Goal: Check status: Check status

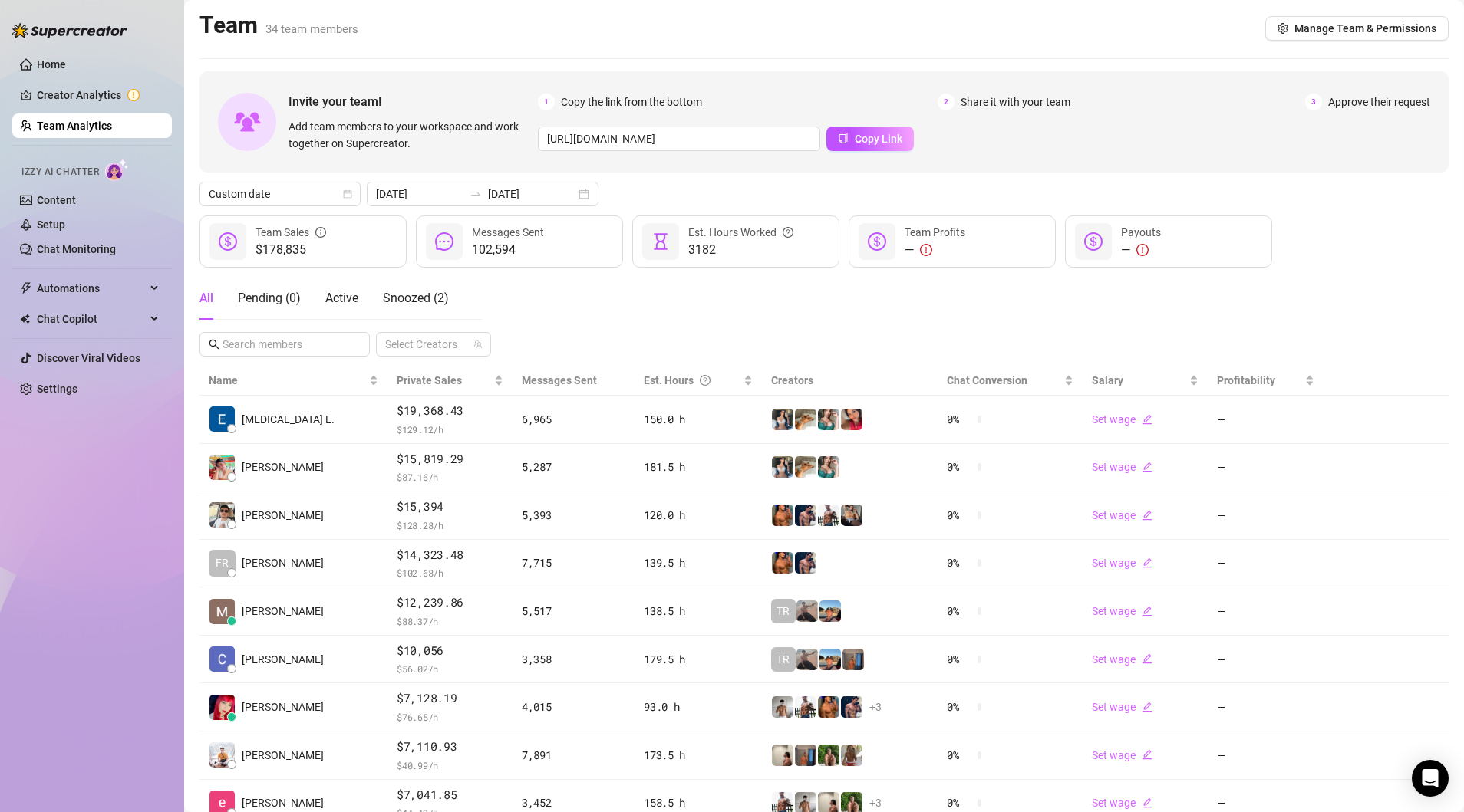
scroll to position [147, 0]
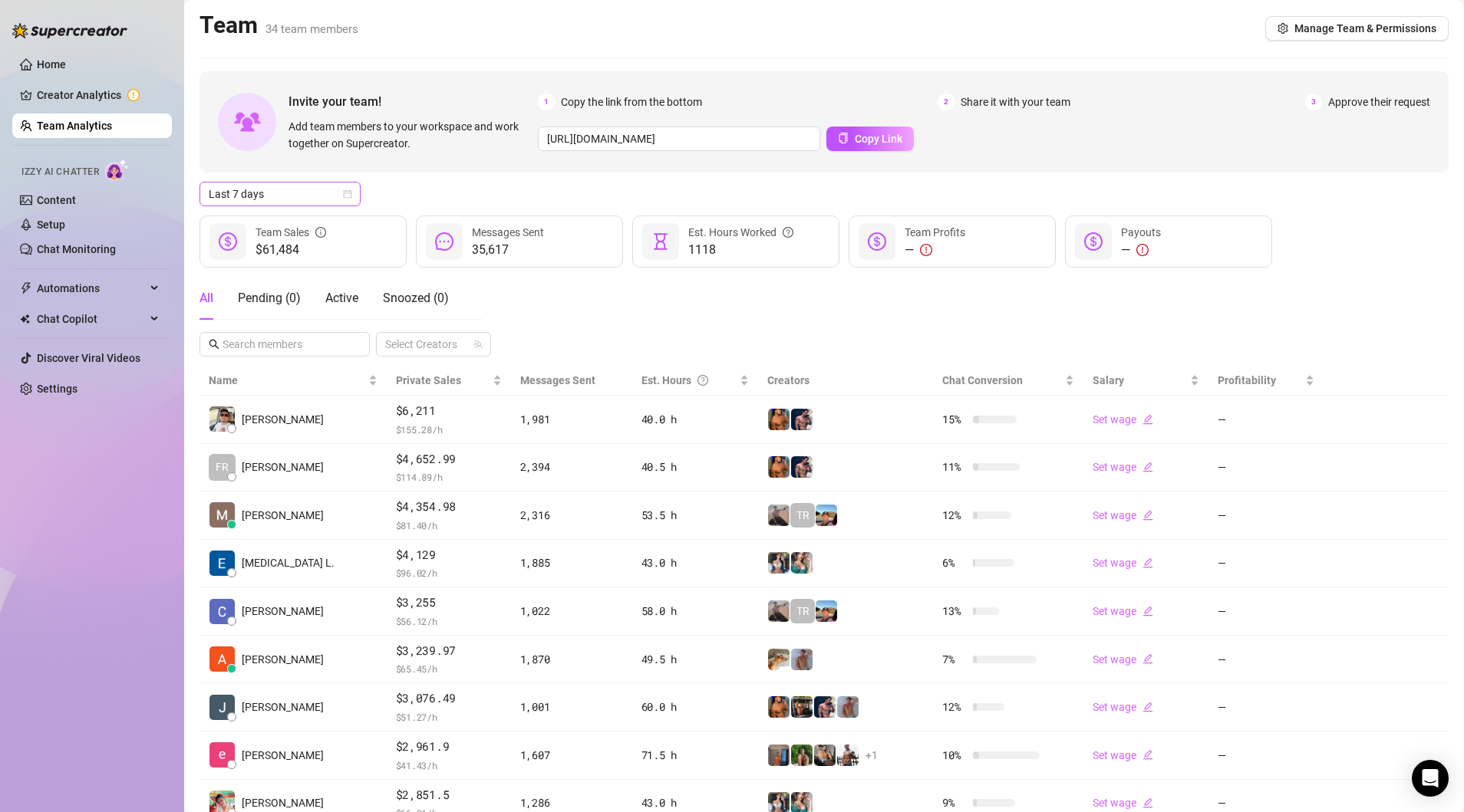
click at [349, 195] on icon "calendar" at bounding box center [347, 193] width 9 height 9
click at [269, 316] on div "Custom date" at bounding box center [280, 322] width 137 height 17
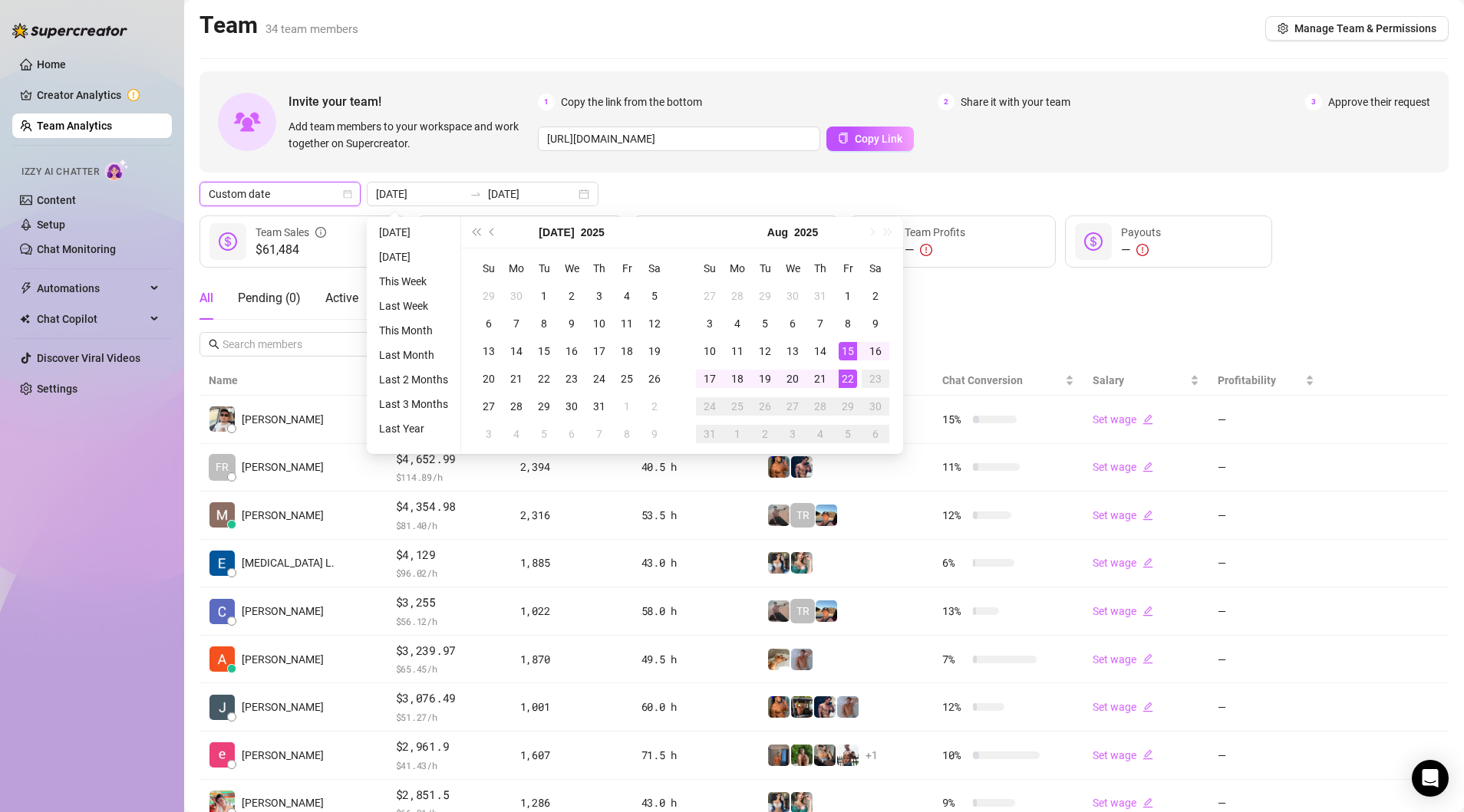
type input "[DATE]"
click at [849, 380] on div "22" at bounding box center [847, 379] width 18 height 18
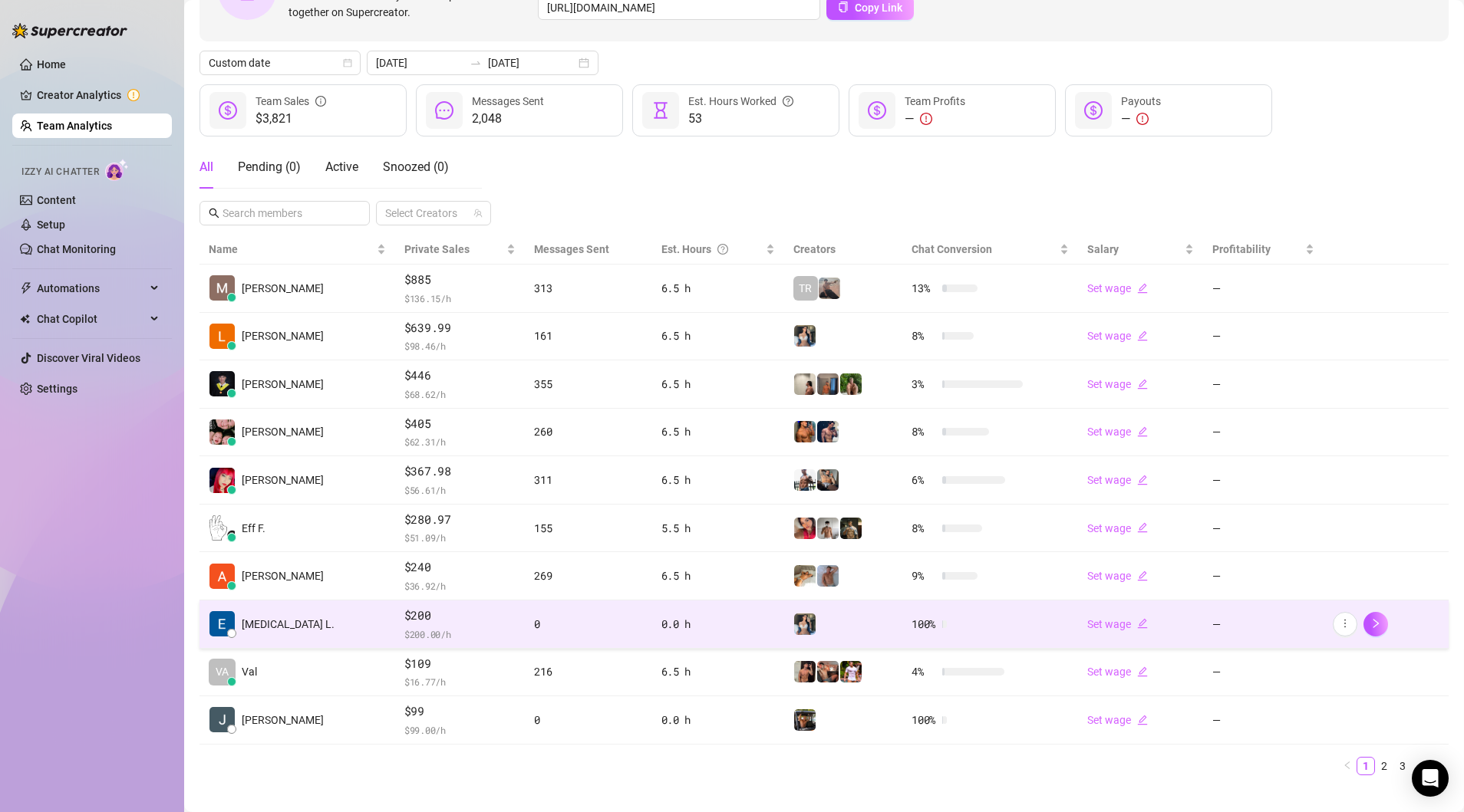
scroll to position [132, 0]
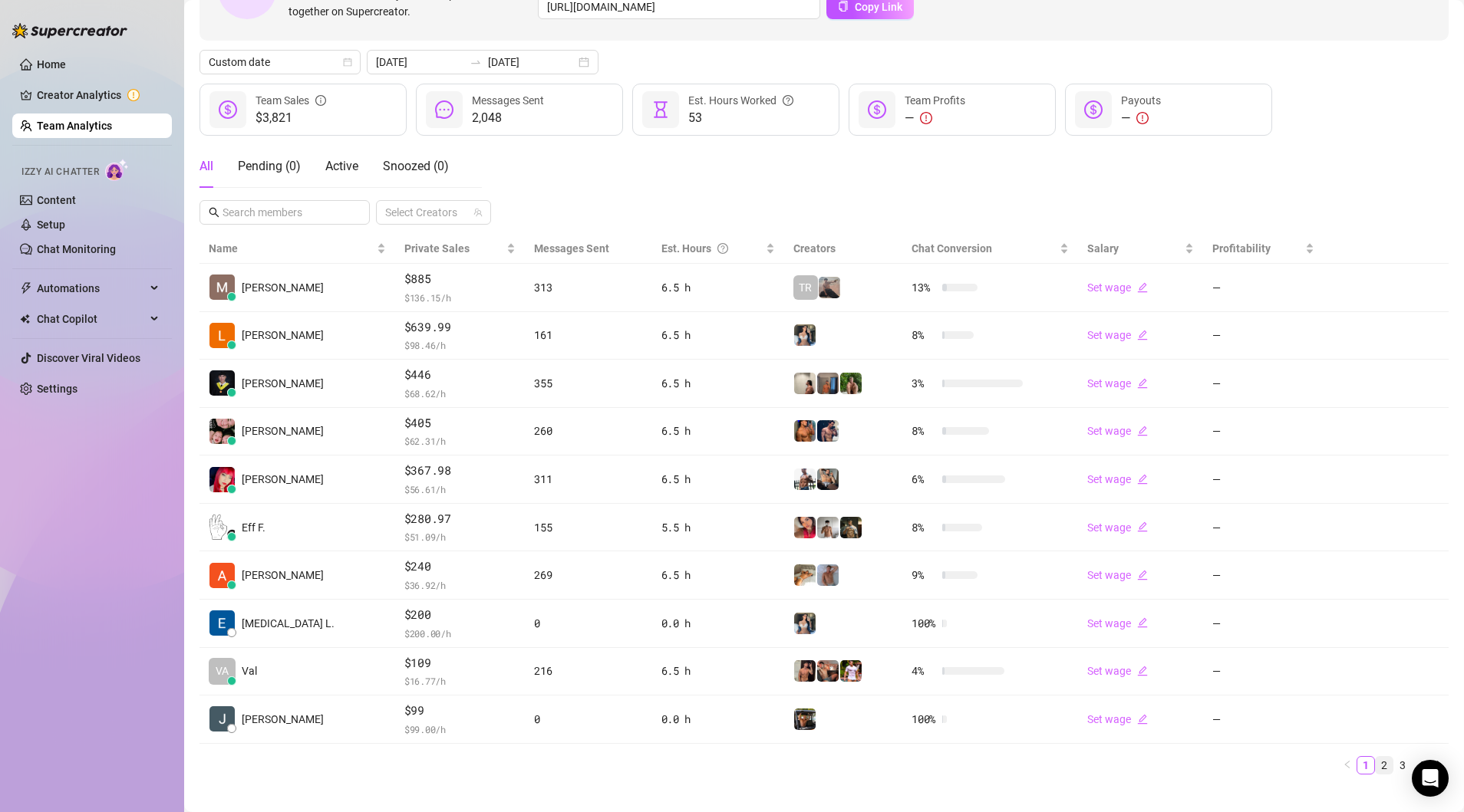
click at [1387, 758] on link "2" at bounding box center [1384, 765] width 17 height 17
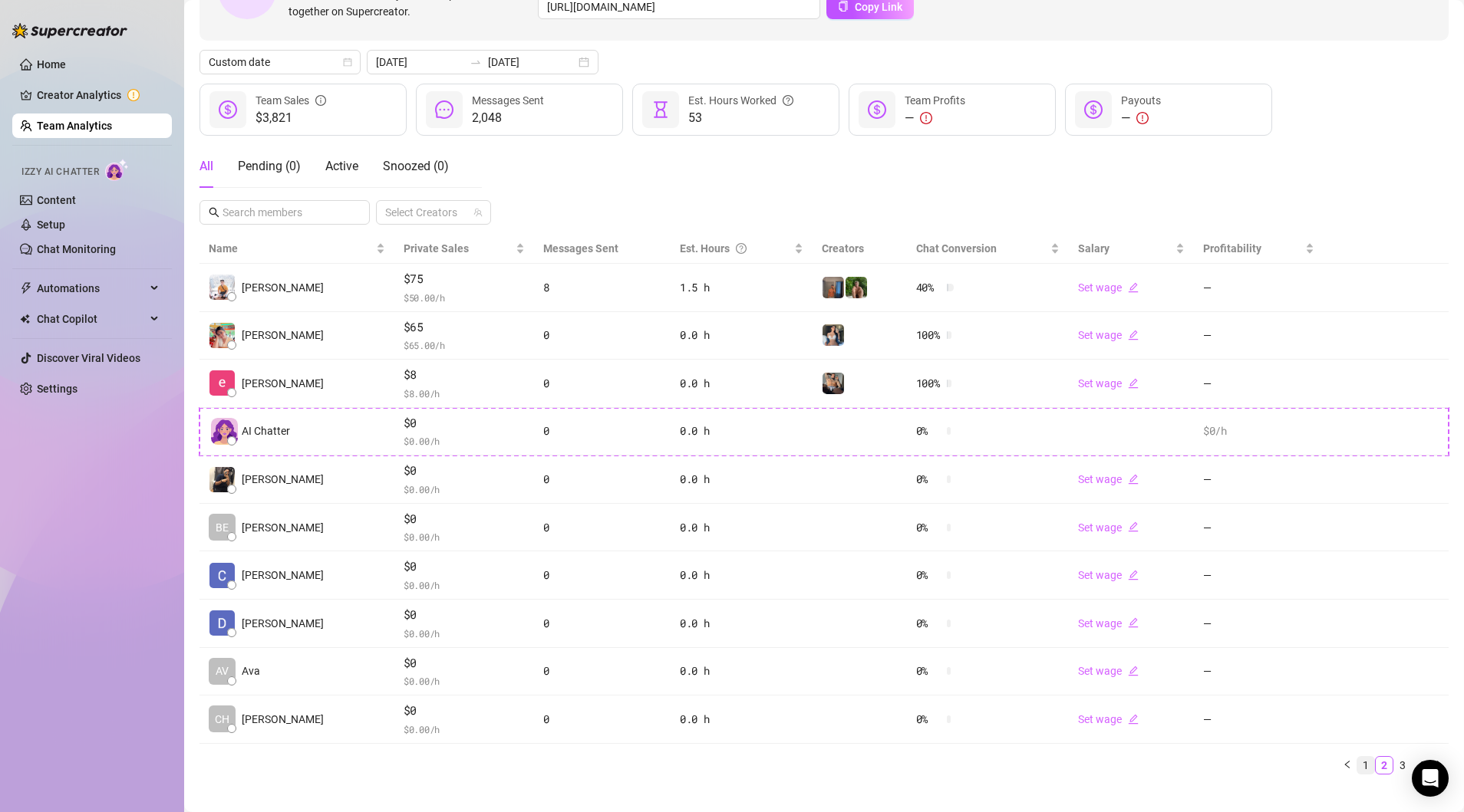
click at [1372, 760] on link "1" at bounding box center [1366, 765] width 17 height 17
